Goal: Transaction & Acquisition: Purchase product/service

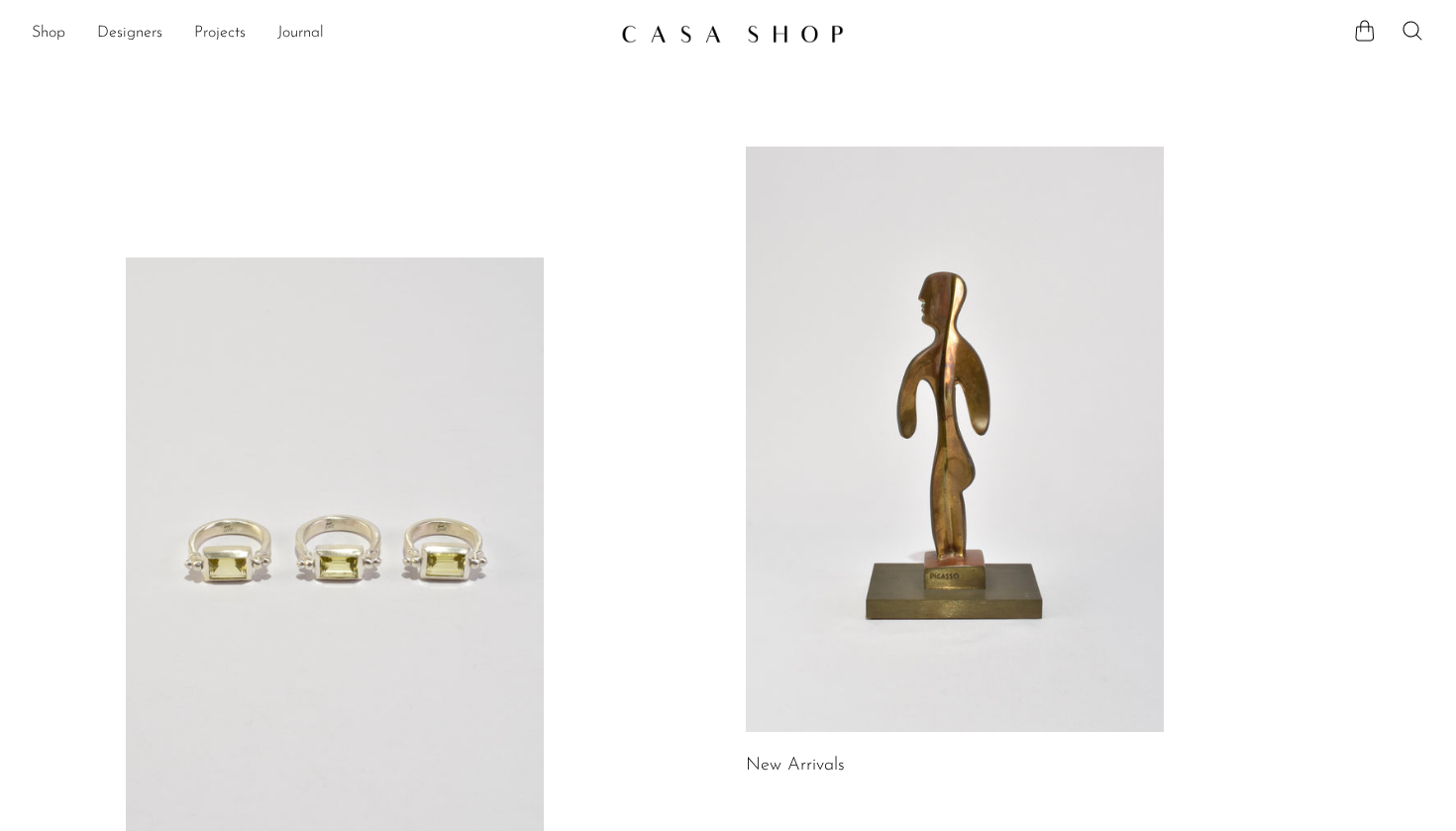
scroll to position [372, 0]
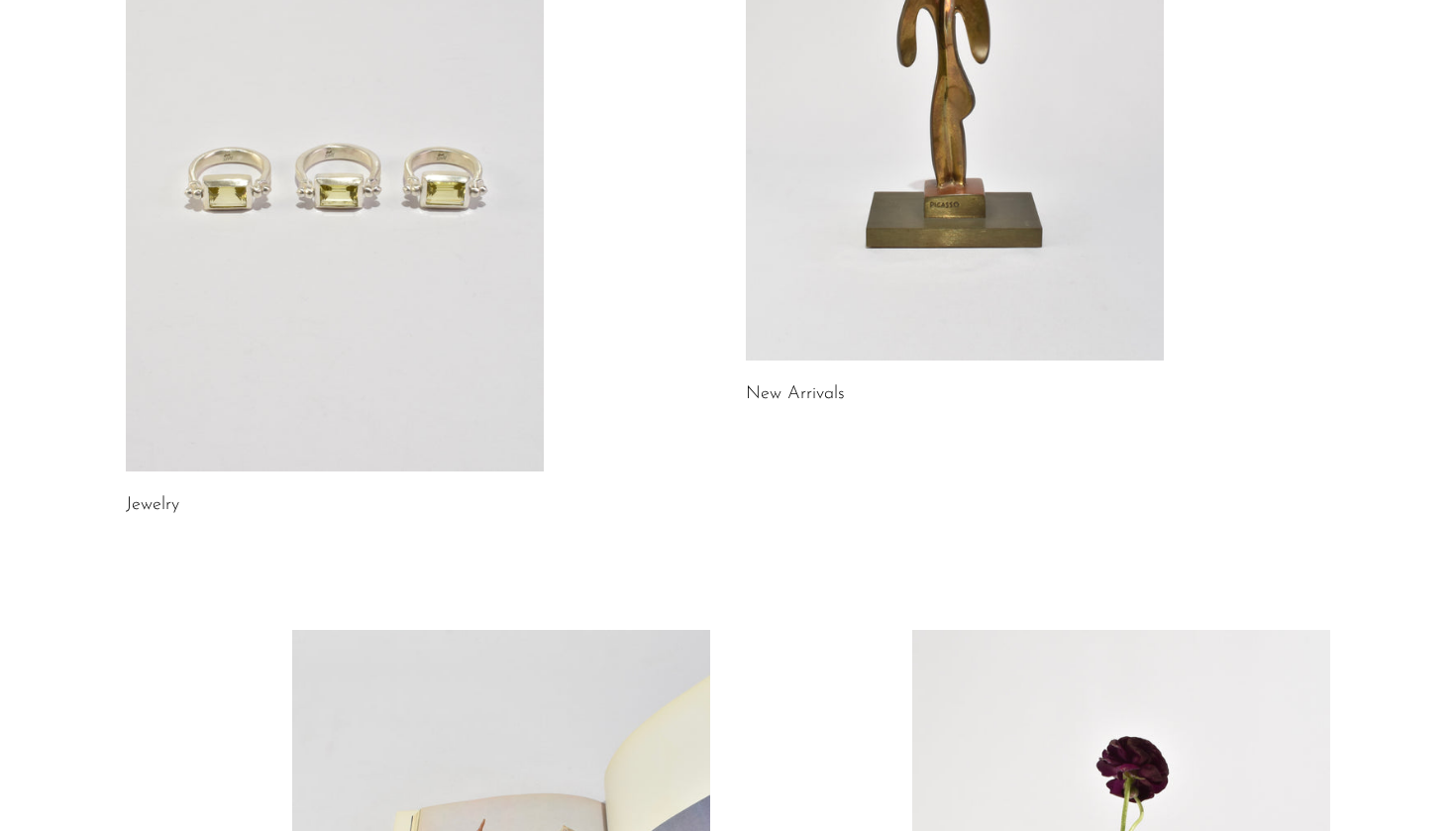
click at [806, 200] on link at bounding box center [955, 68] width 418 height 586
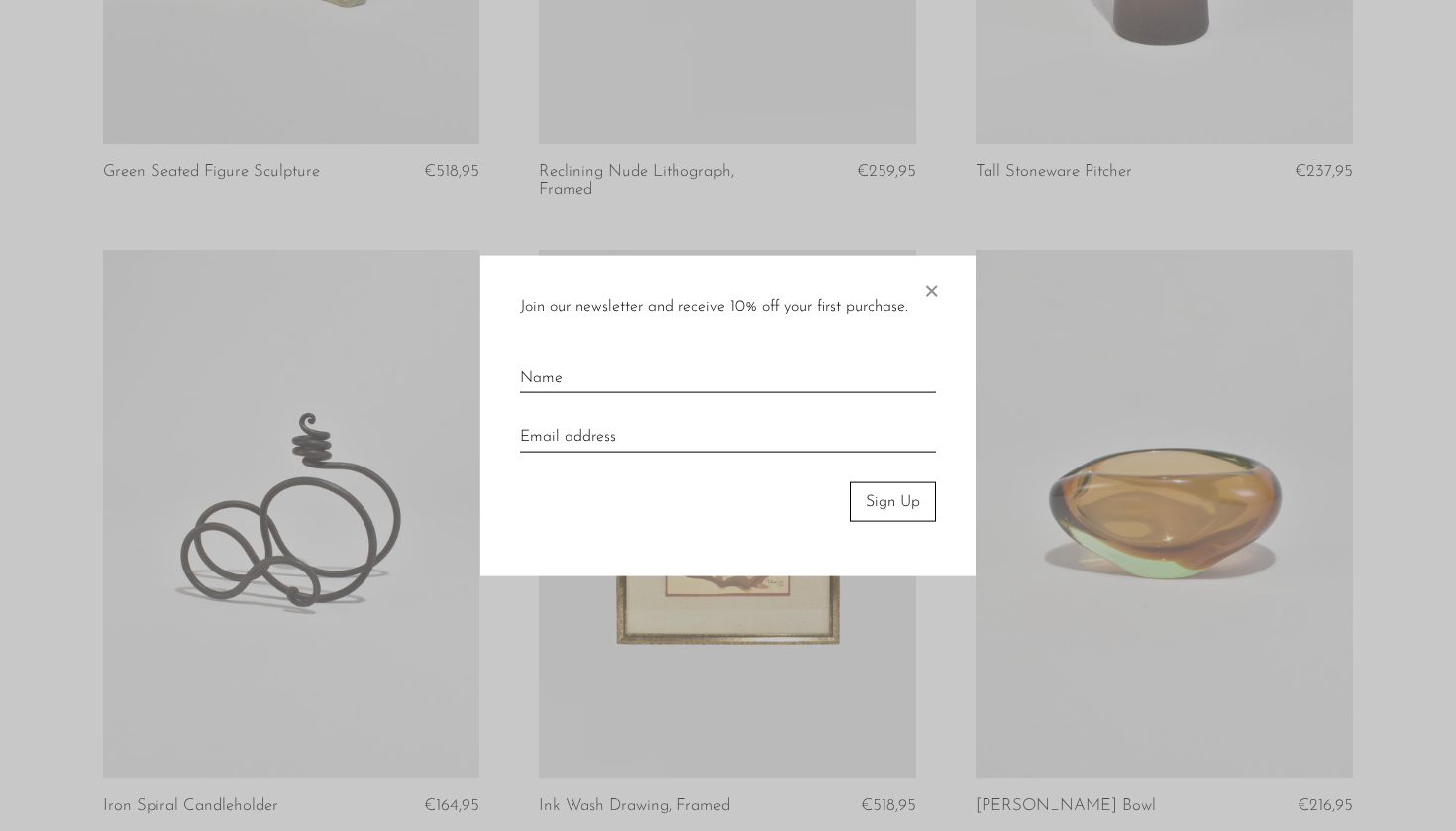
scroll to position [1266, 0]
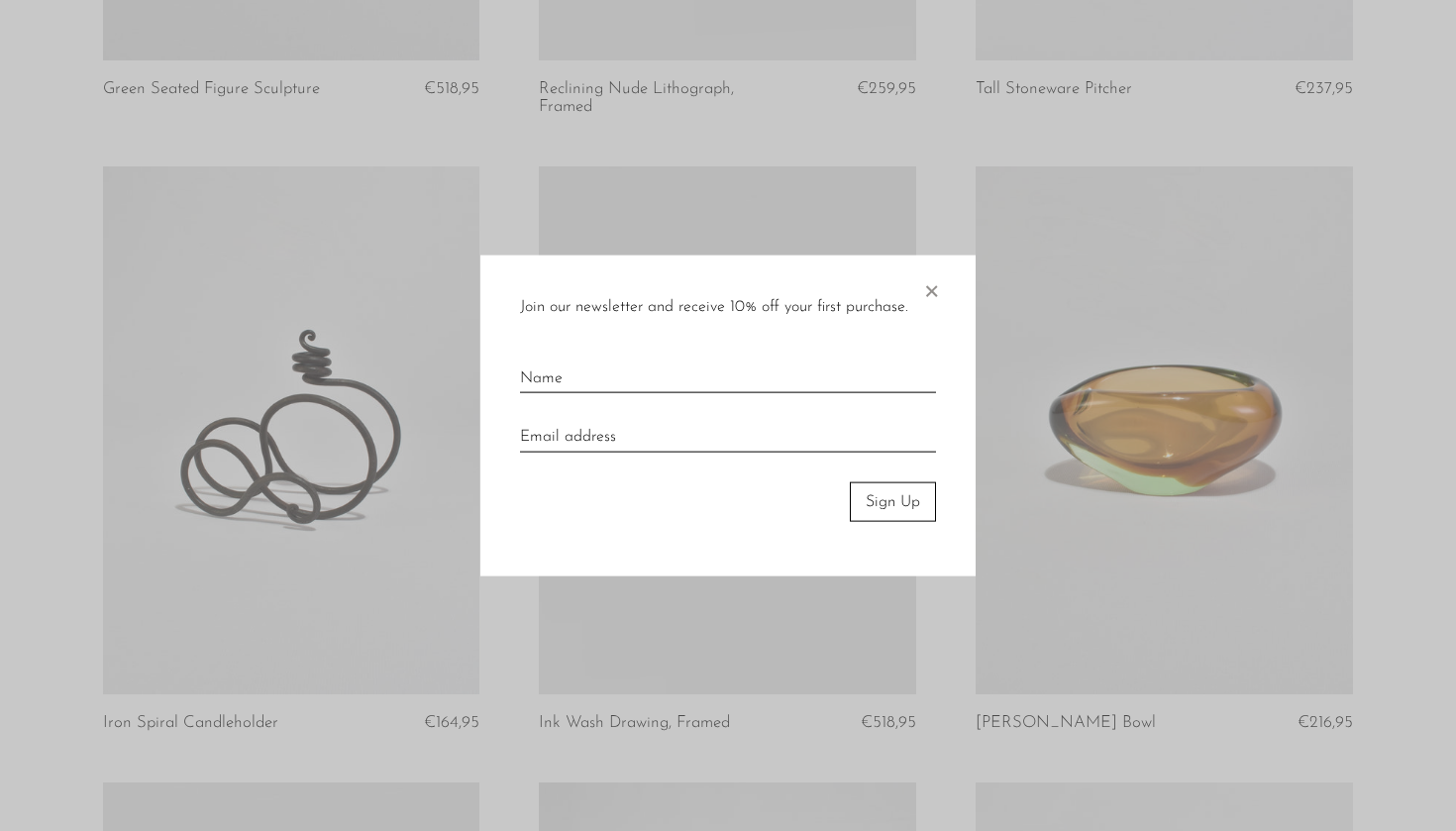
click at [949, 292] on div "Join our newsletter and receive 10% off your first purchase. × Sign Up" at bounding box center [728, 416] width 495 height 322
click at [934, 297] on span "×" at bounding box center [931, 286] width 20 height 63
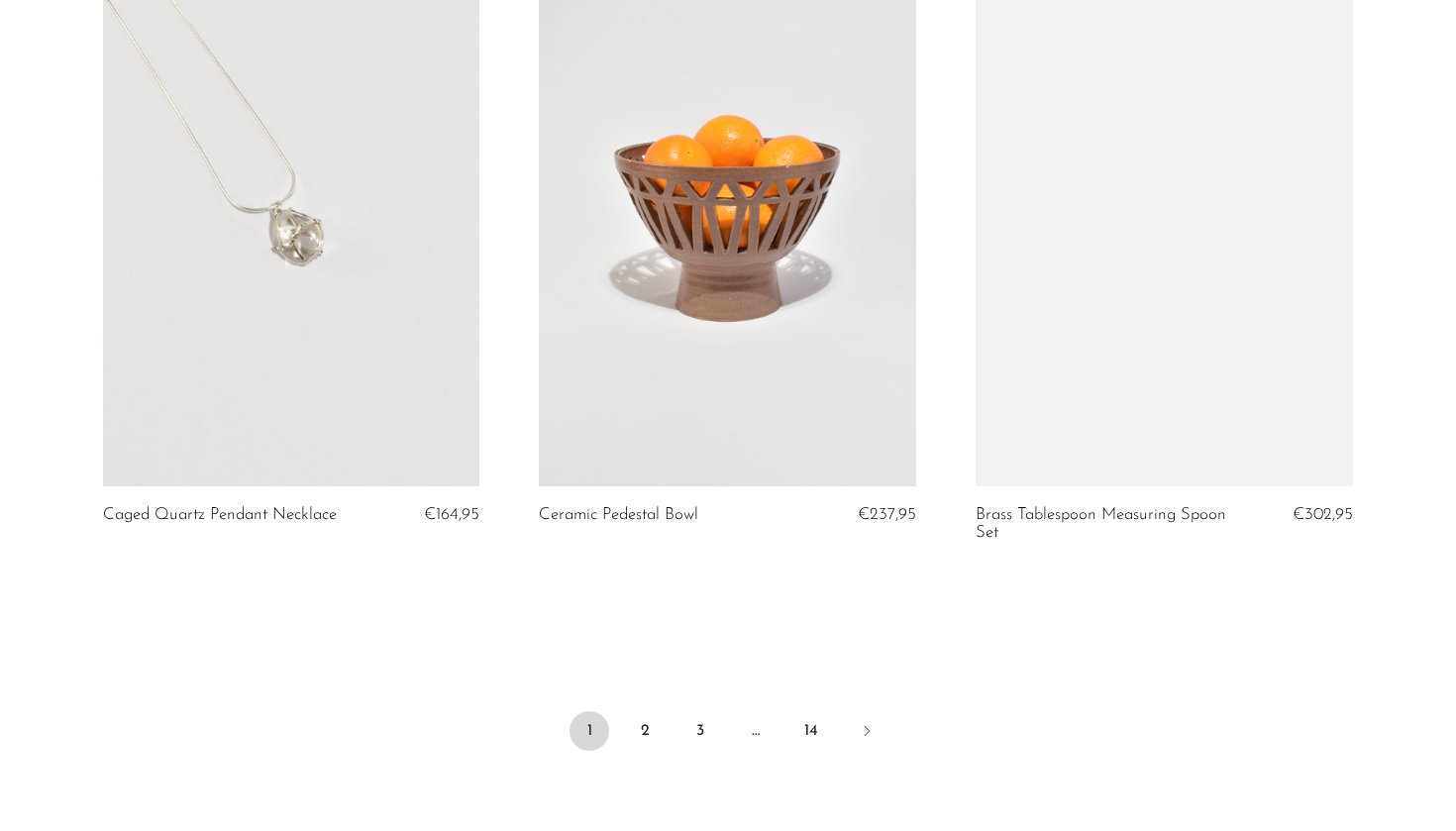
scroll to position [7138, 0]
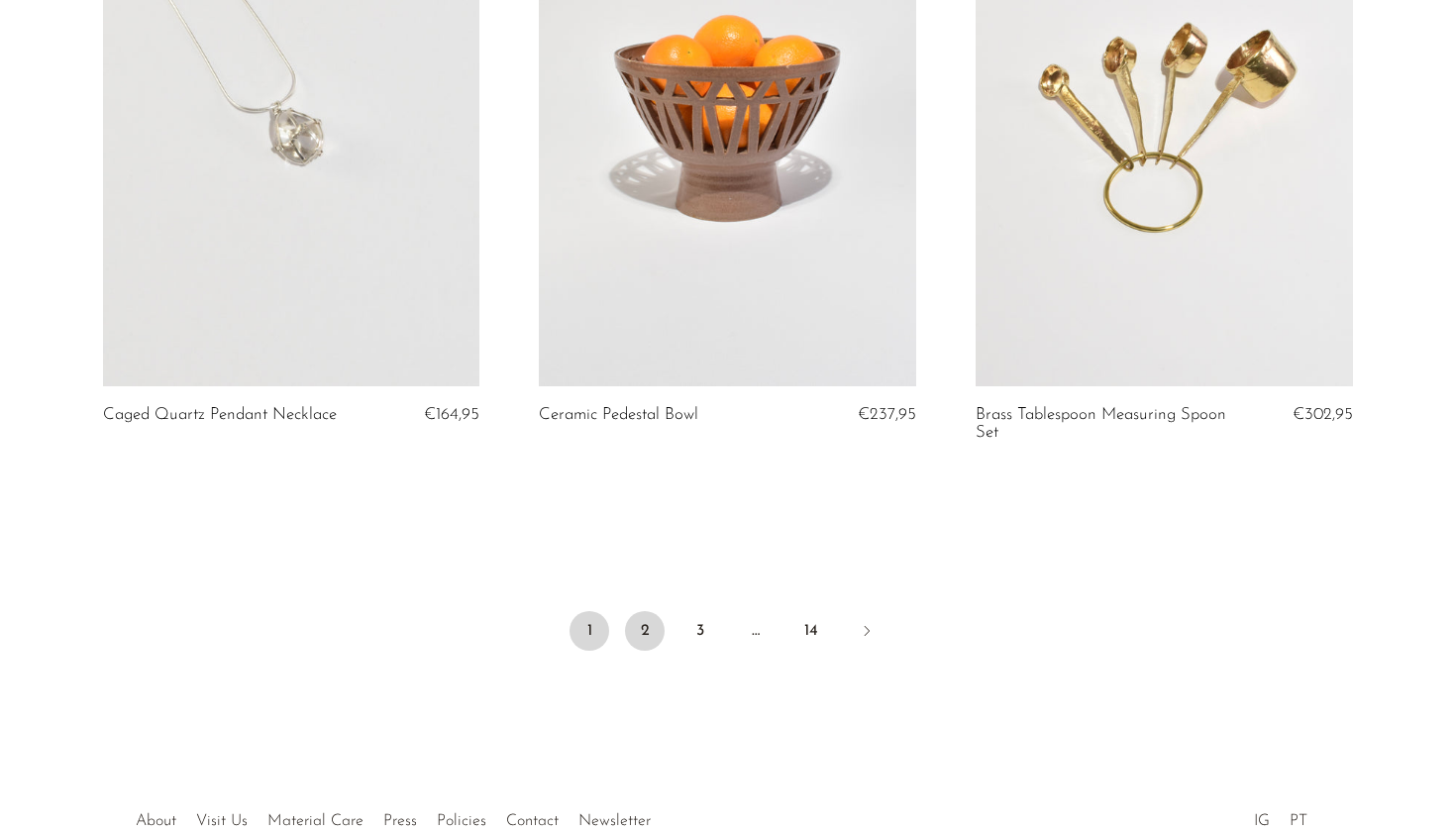
click at [648, 626] on link "2" at bounding box center [645, 631] width 40 height 40
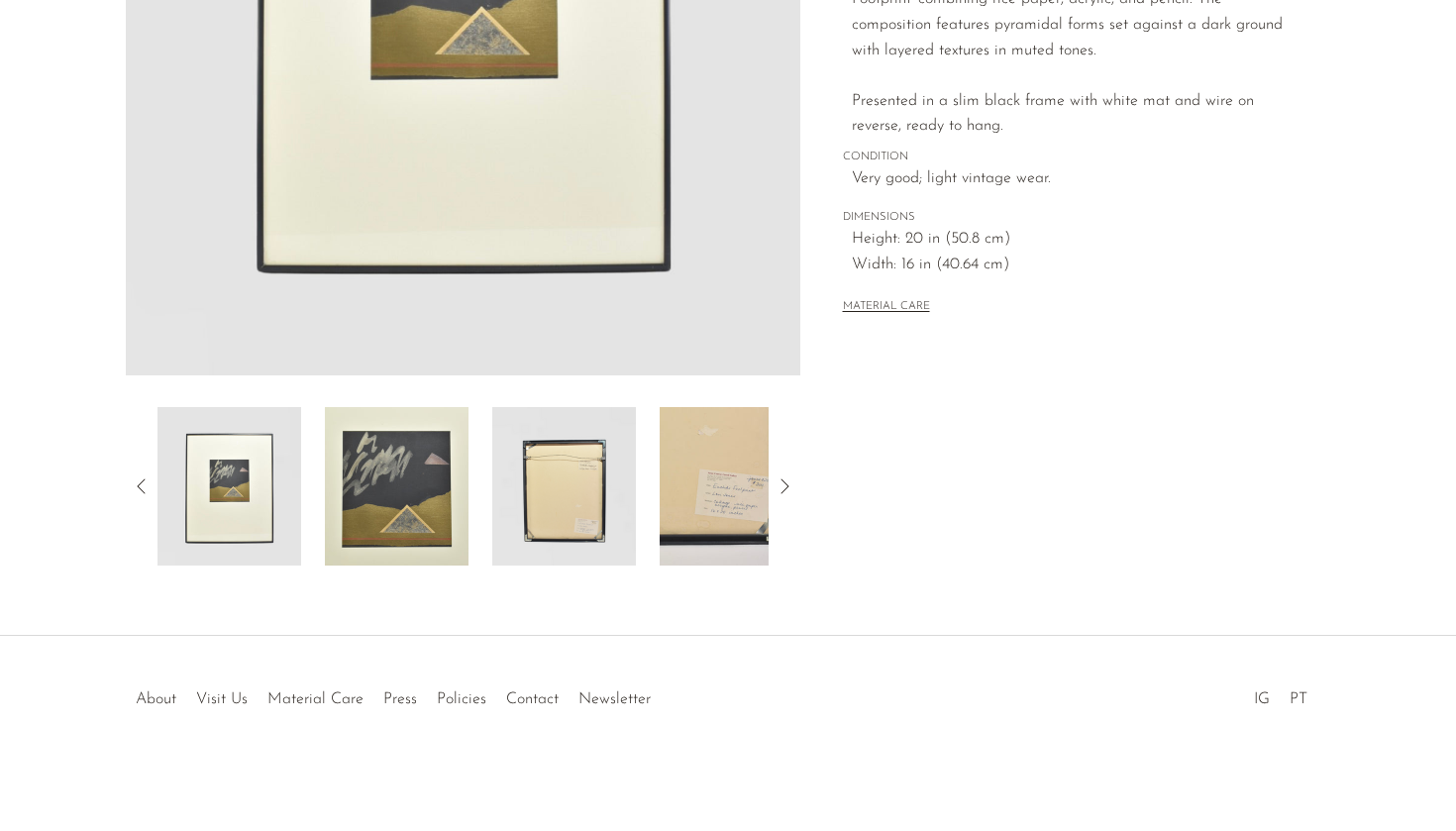
scroll to position [459, 0]
click at [421, 498] on img at bounding box center [397, 486] width 144 height 159
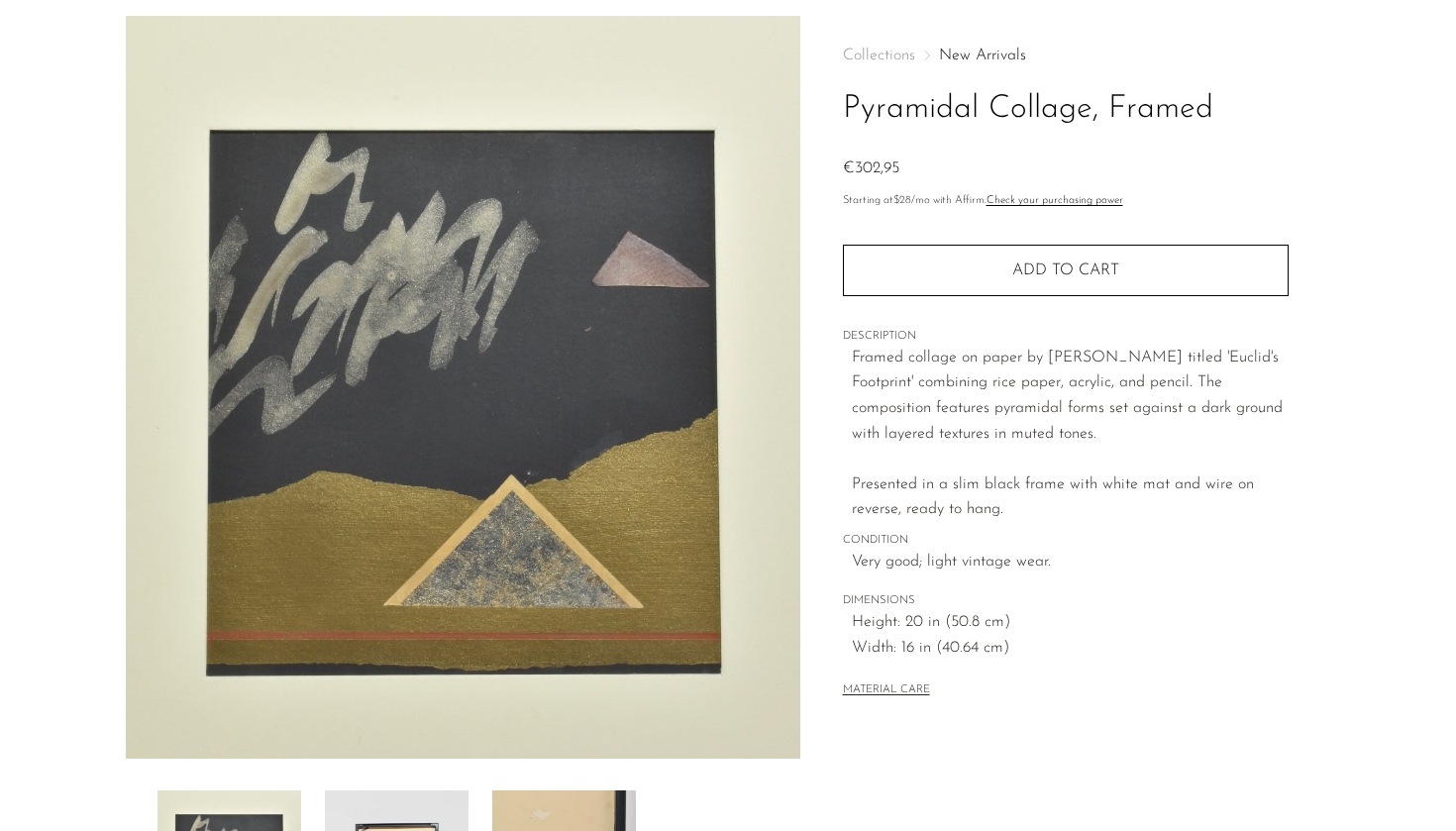
scroll to position [117, 0]
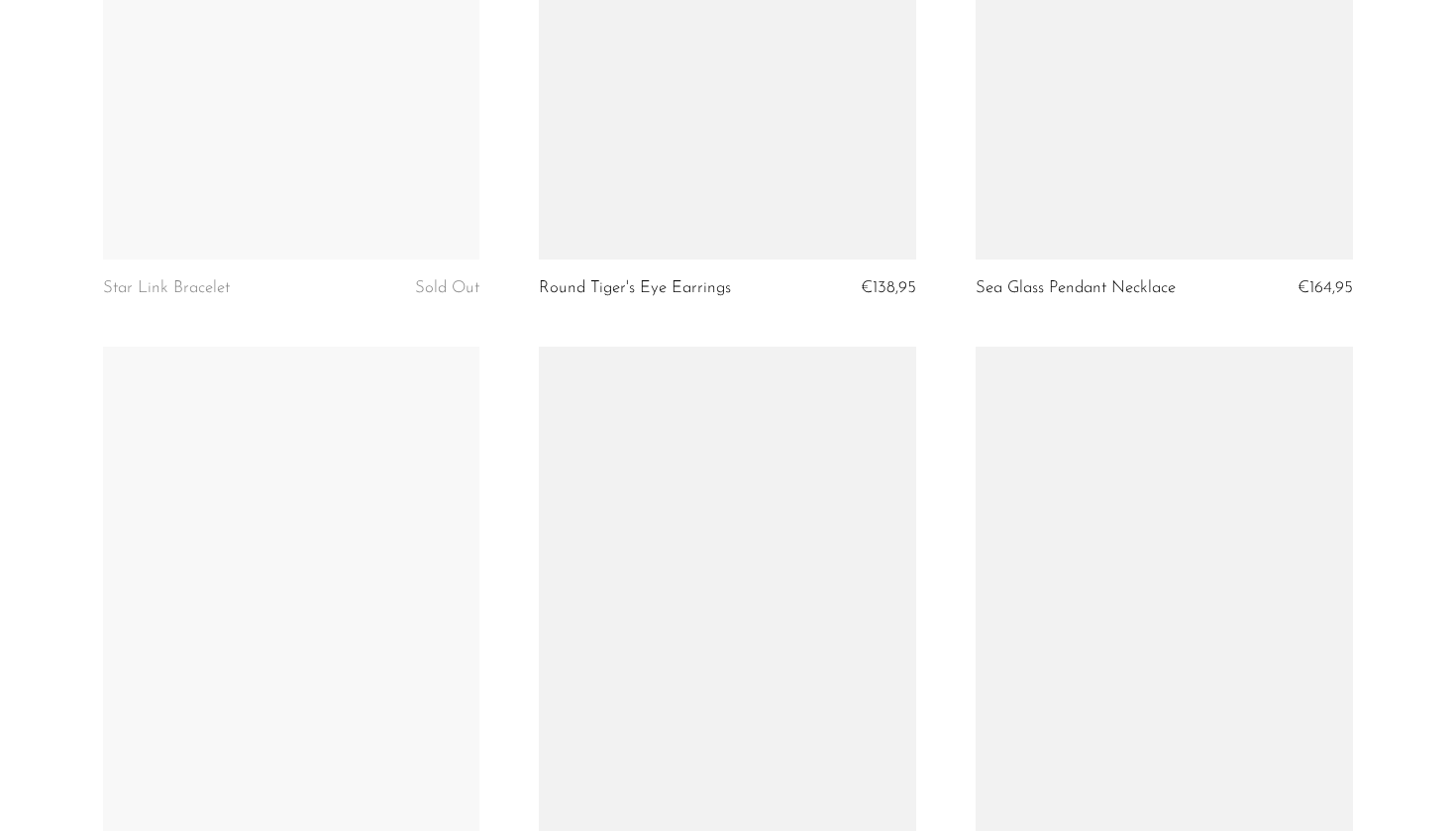
scroll to position [4972, 0]
